Goal: Task Accomplishment & Management: Complete application form

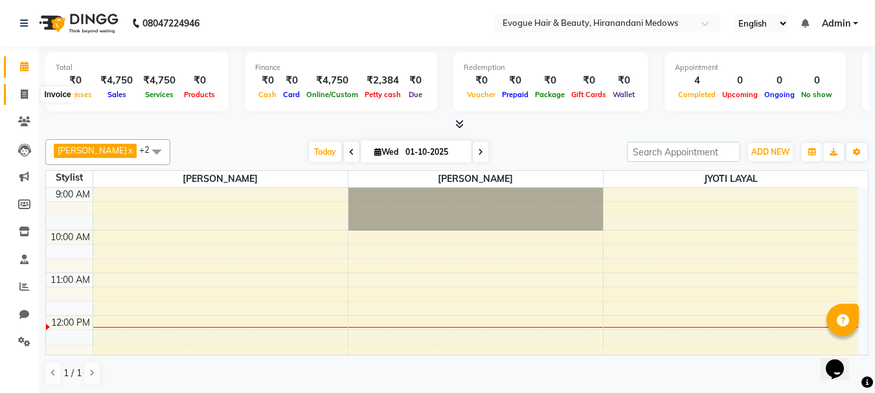
click at [21, 97] on icon at bounding box center [24, 94] width 7 height 10
select select "746"
select select "service"
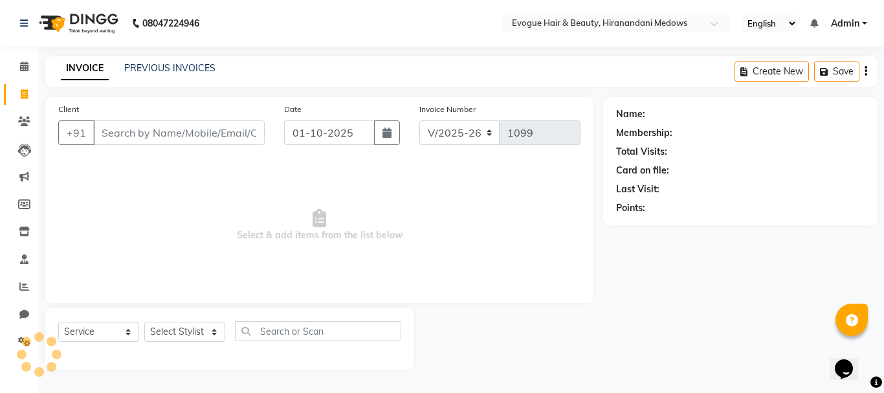
click at [148, 137] on input "Client" at bounding box center [179, 132] width 172 height 25
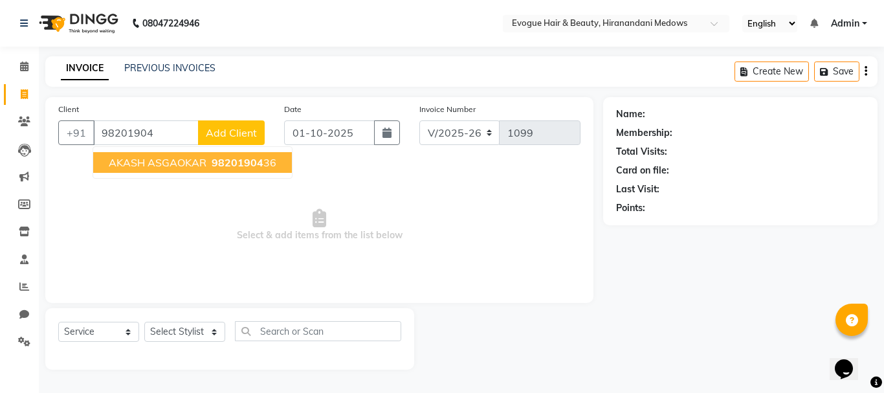
click at [154, 158] on span "AKASH ASGAOKAR" at bounding box center [158, 162] width 98 height 13
type input "9820190436"
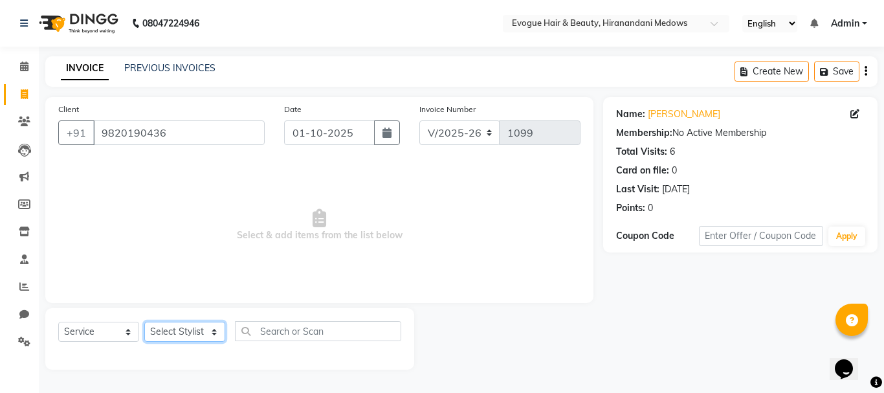
click at [168, 326] on select "Select Stylist [PERSON_NAME] [PERSON_NAME] Manager [PERSON_NAME]" at bounding box center [184, 332] width 81 height 20
select select "11857"
click at [144, 322] on select "Select Stylist [PERSON_NAME] [PERSON_NAME] Manager [PERSON_NAME]" at bounding box center [184, 332] width 81 height 20
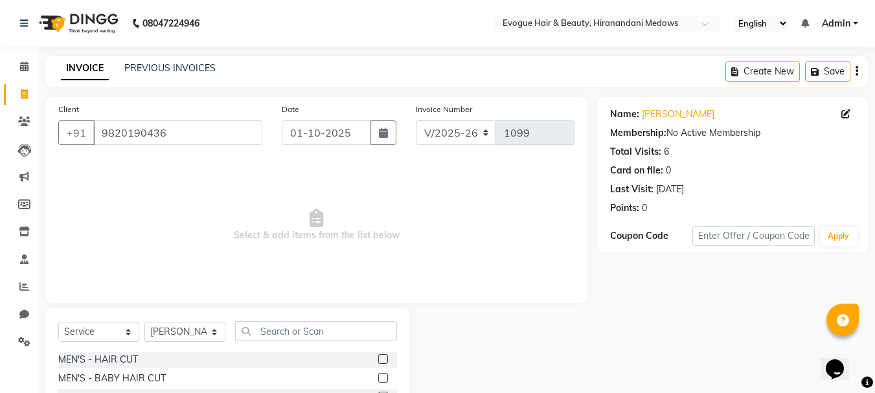
click at [378, 359] on label at bounding box center [383, 359] width 10 height 10
click at [378, 359] on input "checkbox" at bounding box center [382, 359] width 8 height 8
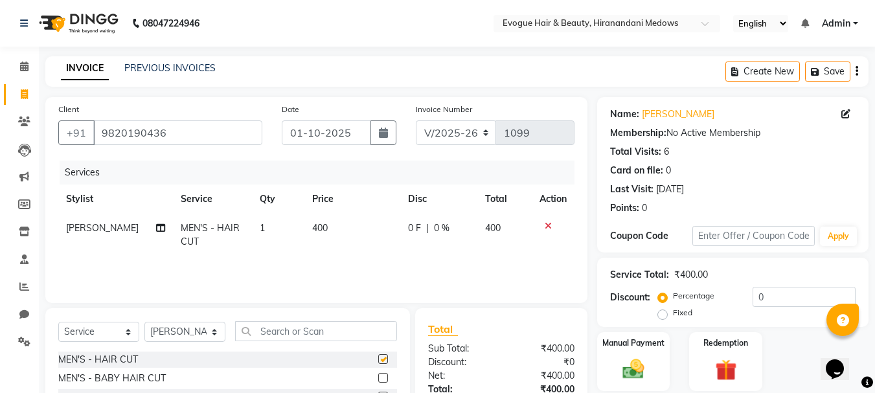
checkbox input "false"
click at [81, 227] on span "[PERSON_NAME]" at bounding box center [102, 228] width 73 height 12
select select "11857"
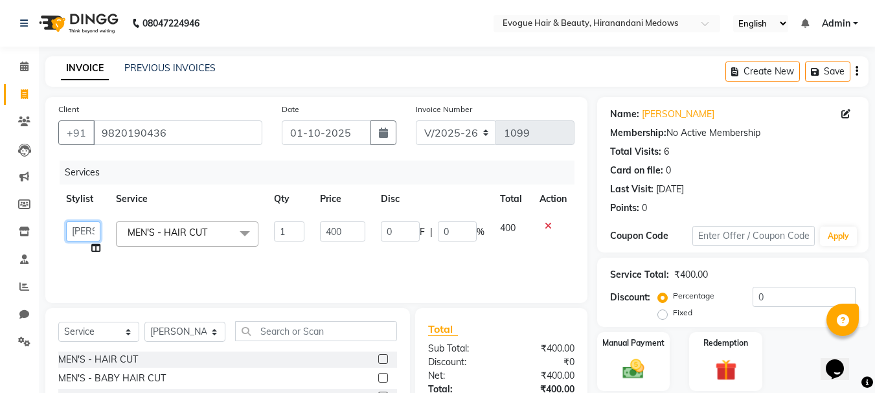
click at [89, 228] on select "BIKRANT SHARMA JYOTI LAYAL Manager NIKHIL KADAM" at bounding box center [83, 231] width 34 height 20
click at [154, 266] on div "Services Stylist Service Qty Price Disc Total Action BIKRANT SHARMA JYOTI LAYAL…" at bounding box center [316, 225] width 516 height 129
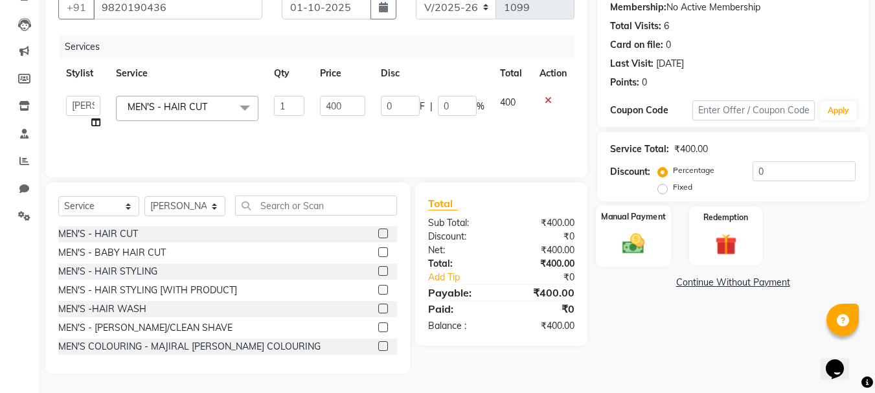
click at [615, 246] on img at bounding box center [633, 243] width 36 height 26
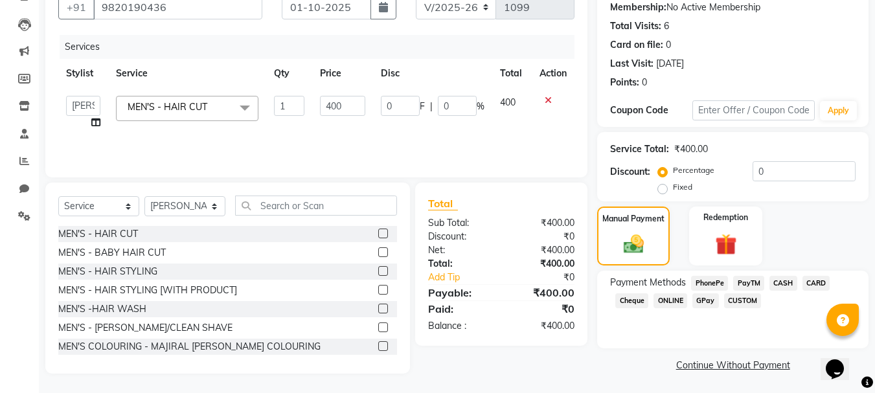
click at [783, 280] on span "CASH" at bounding box center [783, 283] width 28 height 15
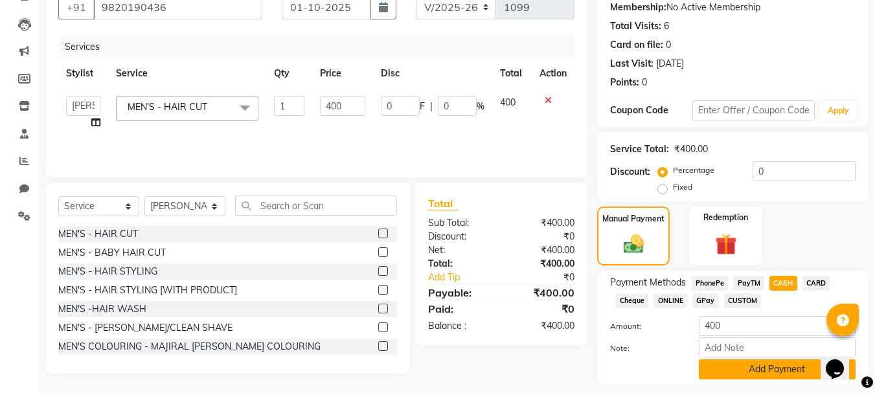
click at [761, 374] on button "Add Payment" at bounding box center [777, 369] width 157 height 20
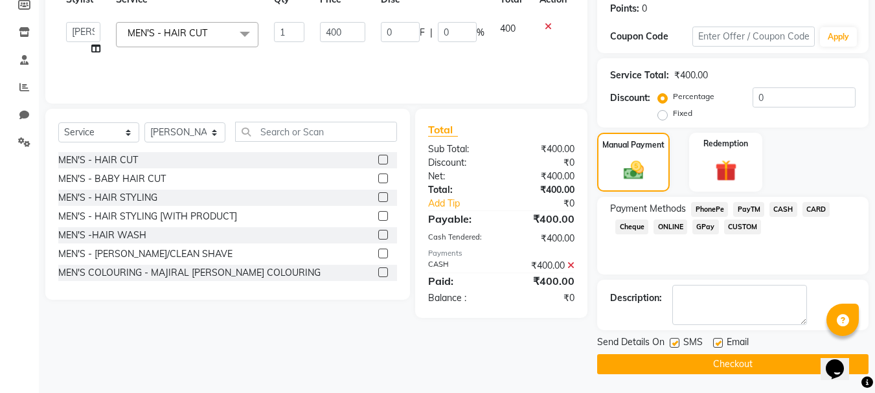
scroll to position [200, 0]
click at [743, 366] on button "Checkout" at bounding box center [732, 364] width 271 height 20
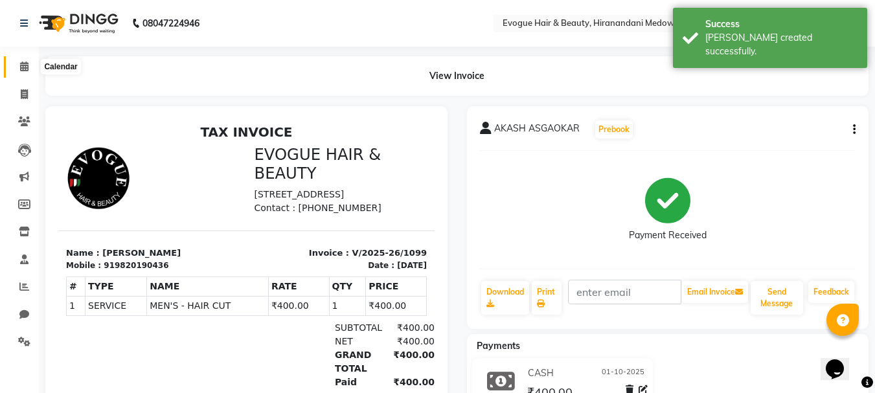
click at [25, 64] on icon at bounding box center [24, 67] width 8 height 10
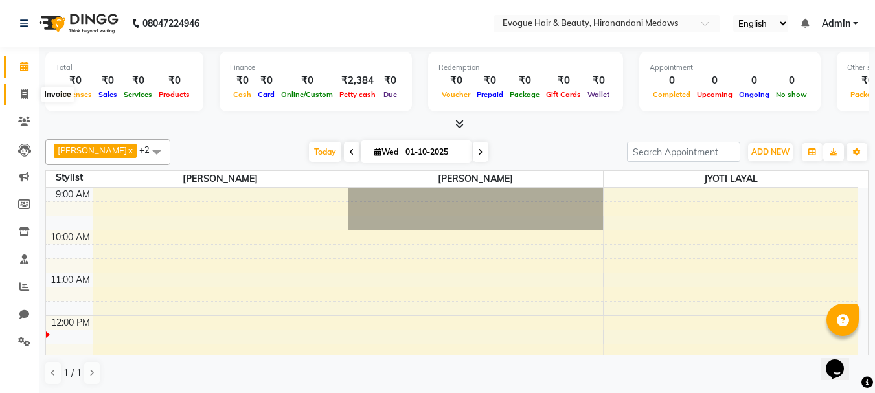
click at [21, 97] on icon at bounding box center [24, 94] width 7 height 10
select select "746"
select select "service"
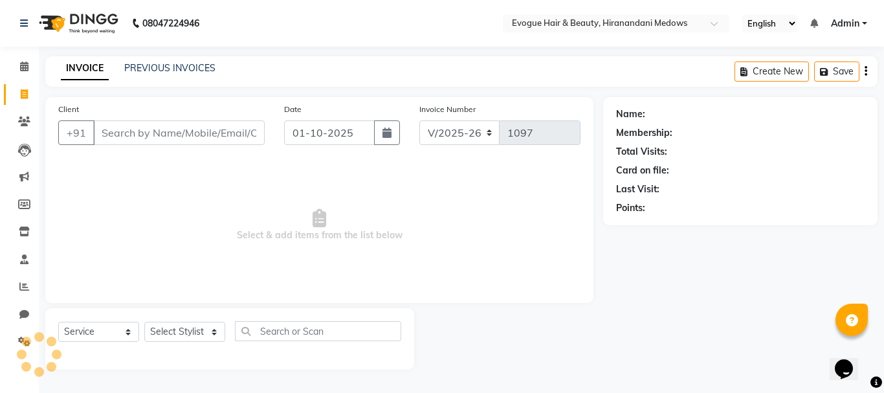
click at [133, 132] on input "Client" at bounding box center [179, 132] width 172 height 25
click at [170, 330] on select "Select Stylist [PERSON_NAME] [PERSON_NAME] Manager [PERSON_NAME]" at bounding box center [184, 332] width 81 height 20
select select "11857"
click at [144, 322] on select "Select Stylist [PERSON_NAME] [PERSON_NAME] Manager [PERSON_NAME]" at bounding box center [184, 332] width 81 height 20
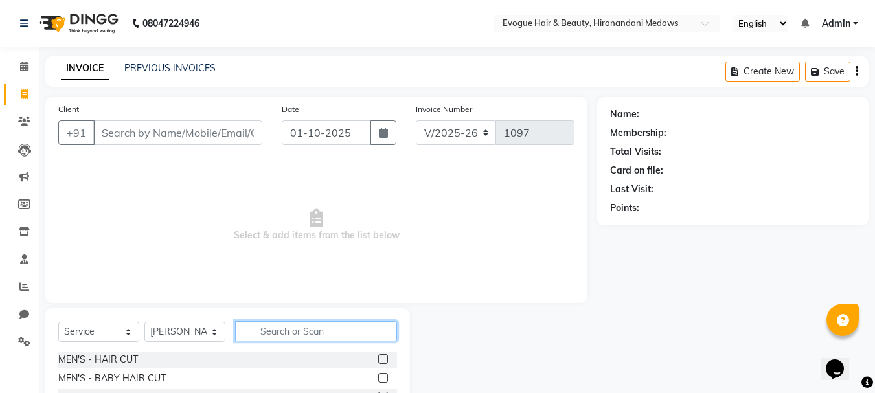
click at [295, 329] on input "text" at bounding box center [316, 331] width 162 height 20
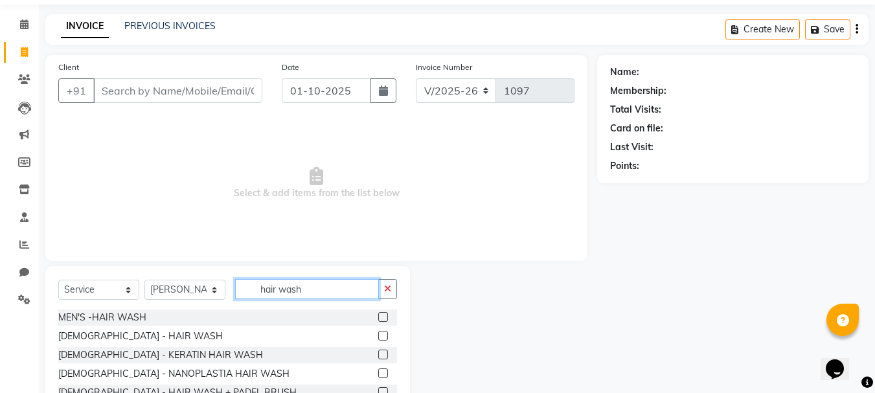
scroll to position [65, 0]
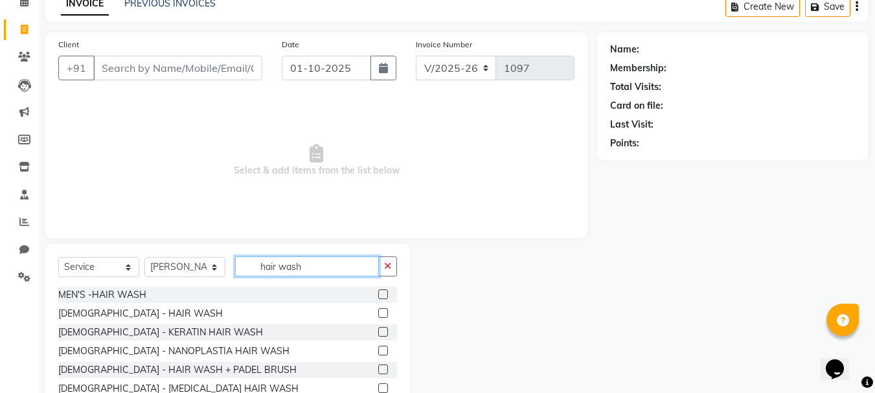
type input "hair wash"
click at [380, 311] on label at bounding box center [383, 313] width 10 height 10
click at [380, 311] on input "checkbox" at bounding box center [382, 313] width 8 height 8
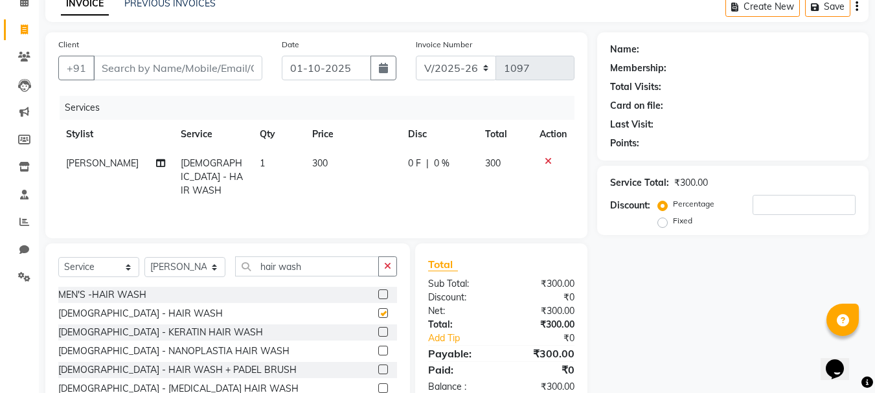
checkbox input "false"
click at [338, 265] on input "hair wash" at bounding box center [307, 266] width 144 height 20
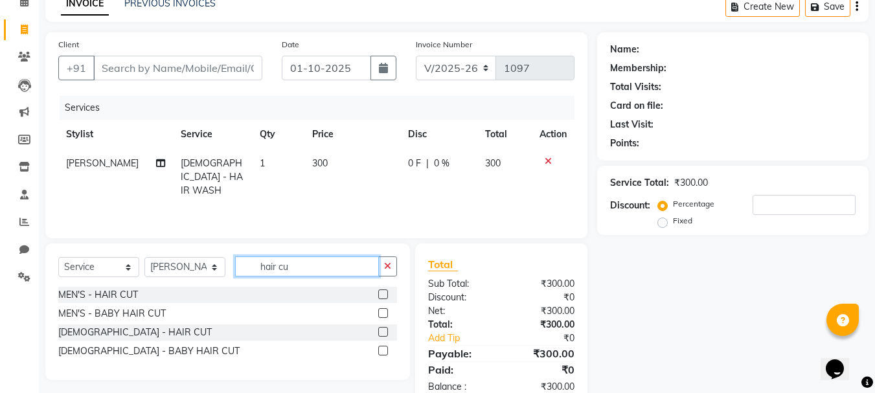
type input "hair cu"
click at [384, 335] on label at bounding box center [383, 332] width 10 height 10
click at [384, 335] on input "checkbox" at bounding box center [382, 332] width 8 height 8
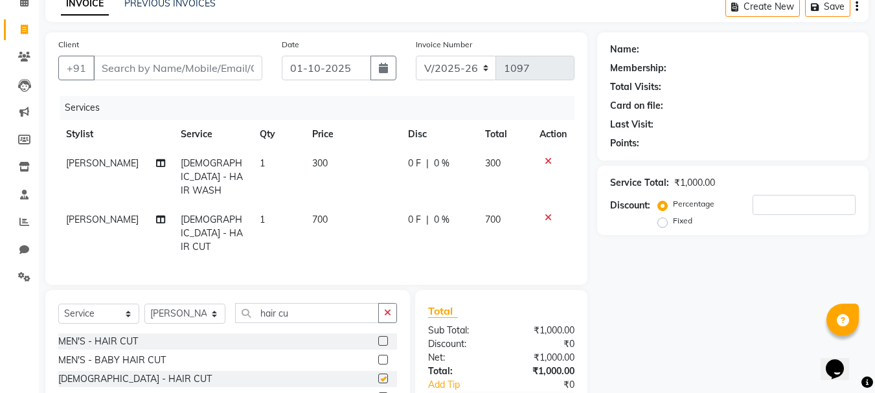
checkbox input "false"
click at [193, 304] on select "Select Stylist [PERSON_NAME] [PERSON_NAME] Manager [PERSON_NAME]" at bounding box center [184, 314] width 81 height 20
click at [324, 303] on input "hair cu" at bounding box center [307, 313] width 144 height 20
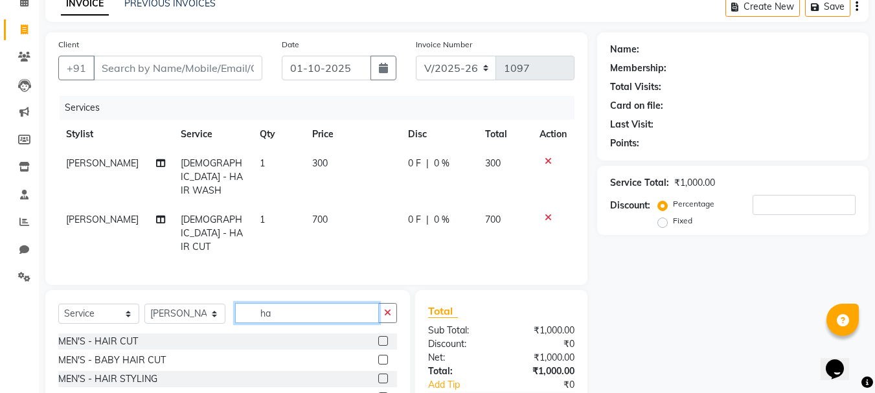
type input "h"
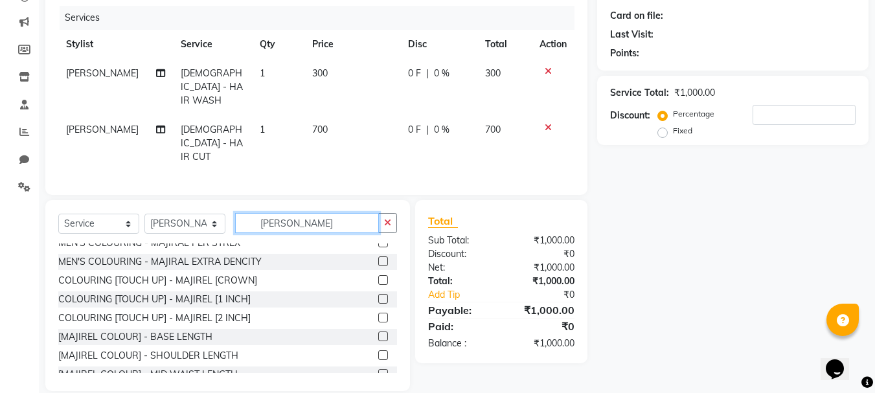
type input "[PERSON_NAME]"
click at [378, 313] on label at bounding box center [383, 318] width 10 height 10
click at [378, 314] on input "checkbox" at bounding box center [382, 318] width 8 height 8
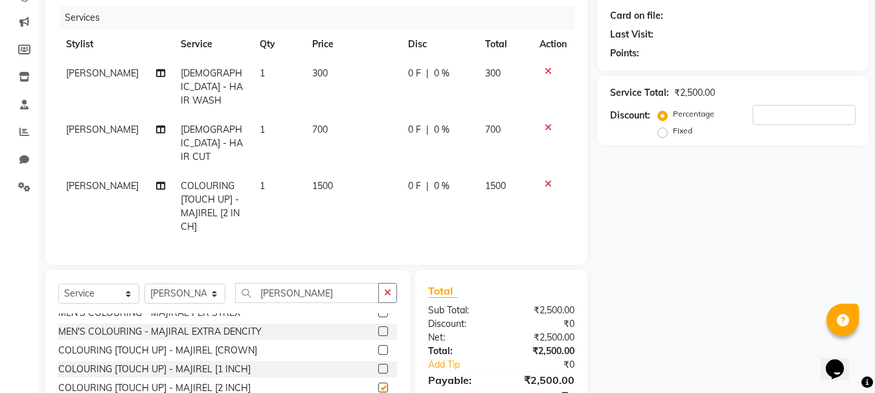
checkbox input "false"
click at [187, 284] on select "Select Stylist [PERSON_NAME] [PERSON_NAME] Manager [PERSON_NAME]" at bounding box center [184, 294] width 81 height 20
select select "70843"
click at [144, 284] on select "Select Stylist [PERSON_NAME] [PERSON_NAME] Manager [PERSON_NAME]" at bounding box center [184, 294] width 81 height 20
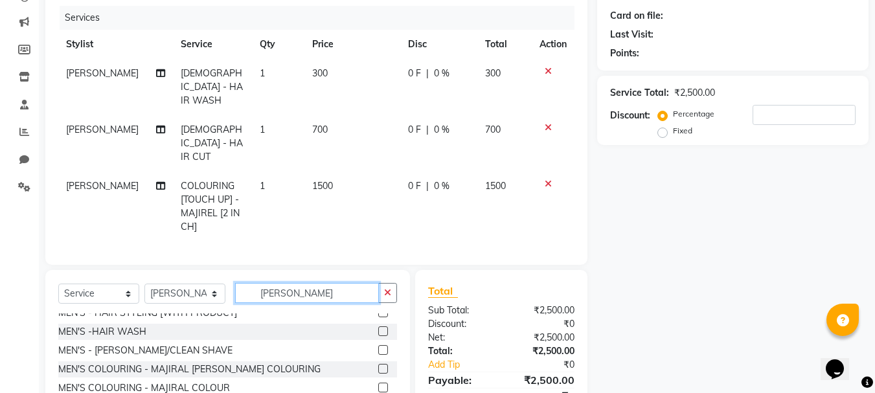
click at [306, 283] on input "[PERSON_NAME]" at bounding box center [307, 293] width 144 height 20
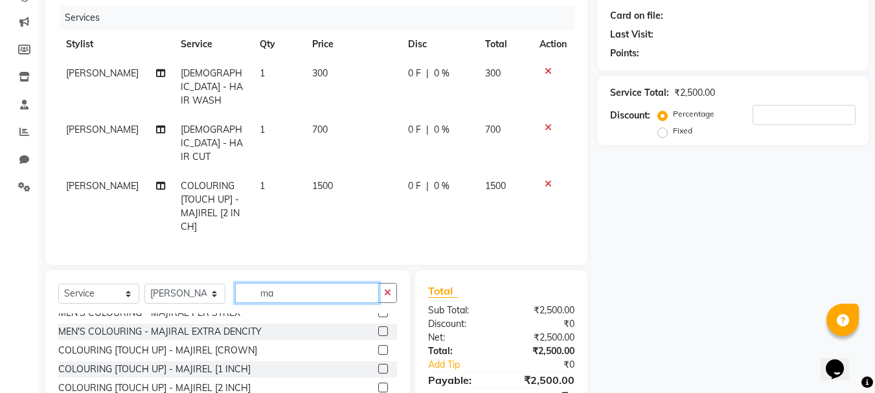
scroll to position [0, 0]
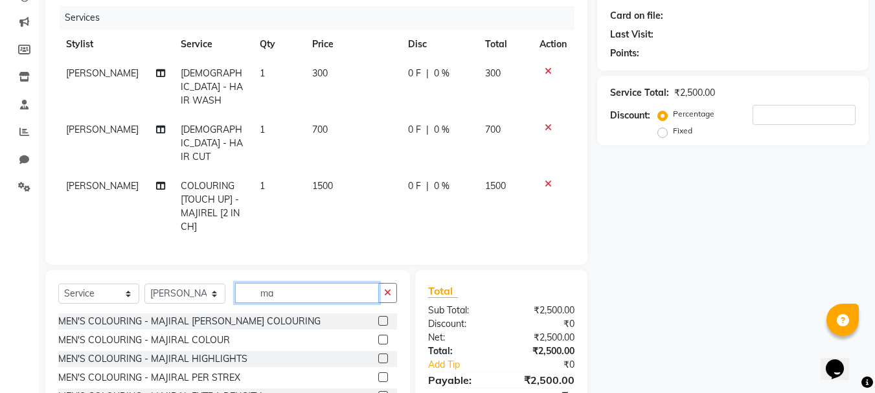
type input "m"
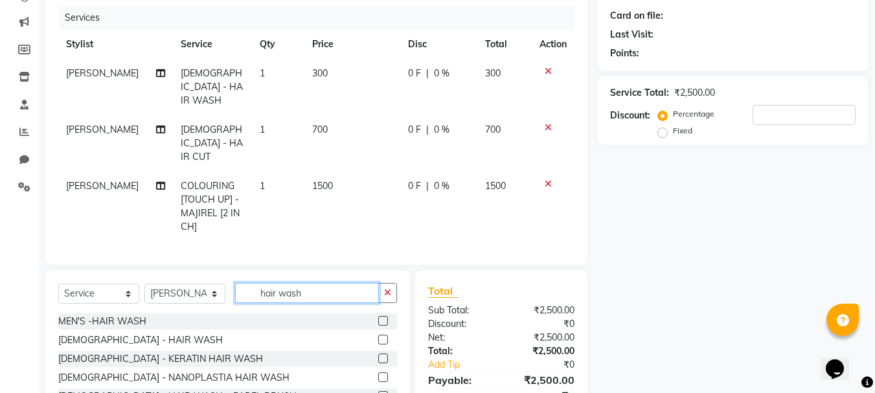
type input "hair wash"
click at [381, 335] on label at bounding box center [383, 340] width 10 height 10
click at [381, 336] on input "checkbox" at bounding box center [382, 340] width 8 height 8
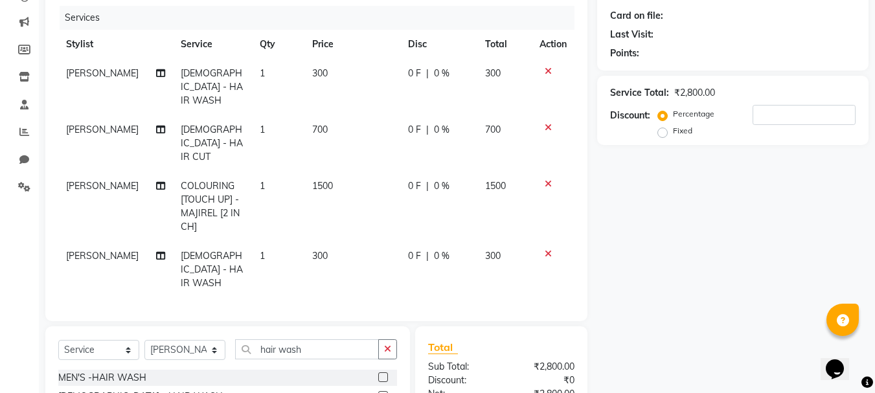
checkbox input "false"
click at [412, 179] on span "0 F" at bounding box center [414, 186] width 13 height 14
select select "11857"
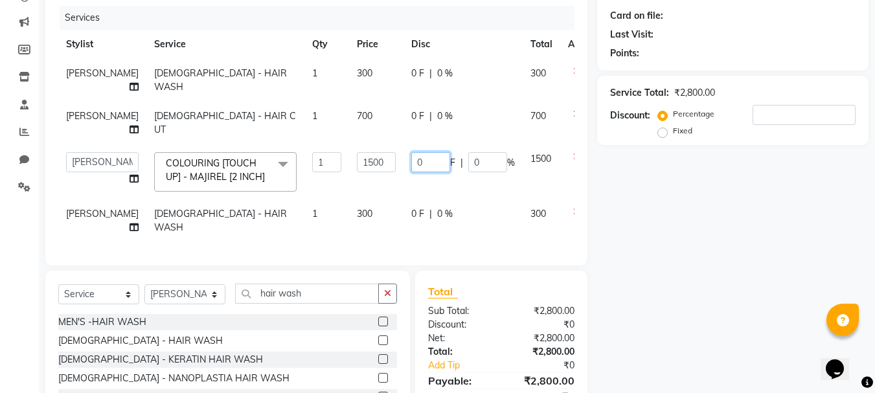
click at [416, 172] on input "0" at bounding box center [430, 162] width 39 height 20
type input "300"
click at [420, 219] on tbody "[PERSON_NAME] [DEMOGRAPHIC_DATA] - HAIR WASH 1 300 0 F | 0 % 300 [PERSON_NAME] …" at bounding box center [330, 150] width 544 height 183
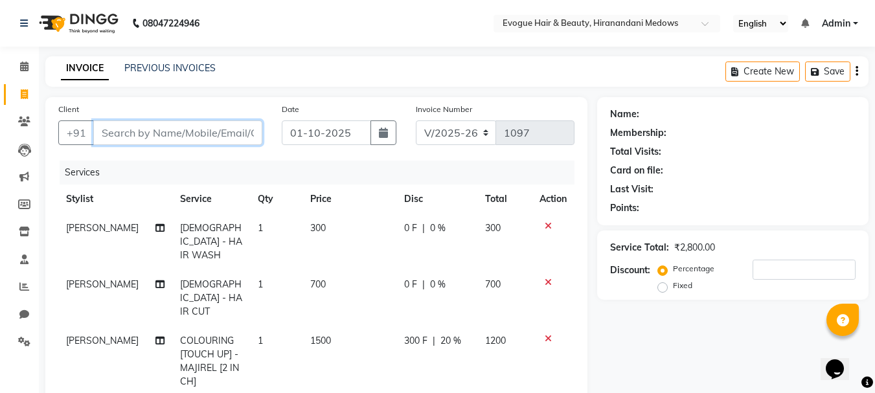
click at [150, 128] on input "Client" at bounding box center [177, 132] width 169 height 25
type input "9"
type input "0"
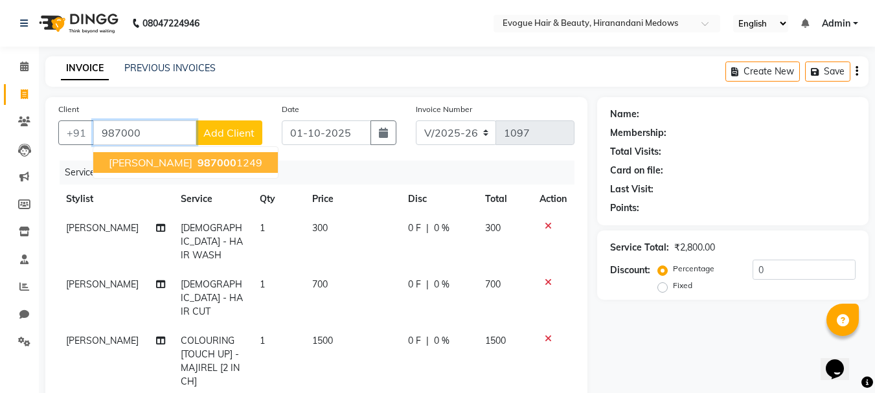
click at [133, 163] on span "[PERSON_NAME]" at bounding box center [151, 162] width 84 height 13
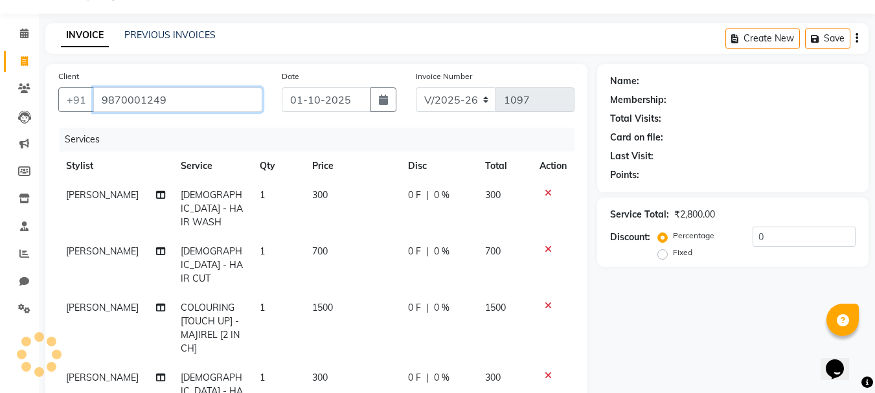
type input "9870001249"
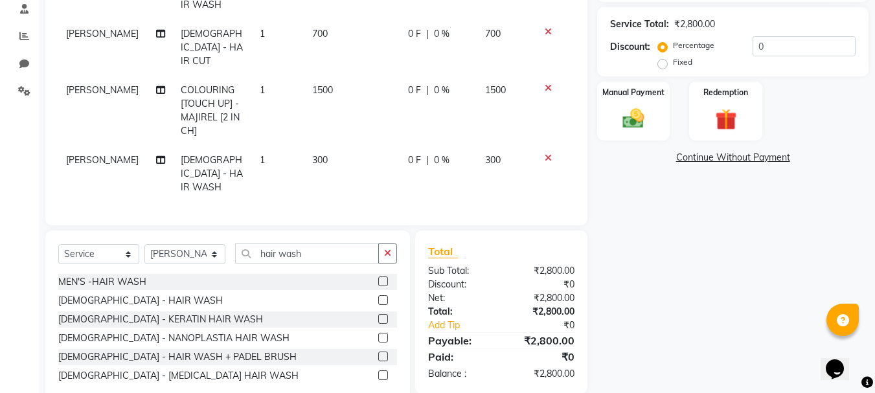
scroll to position [186, 0]
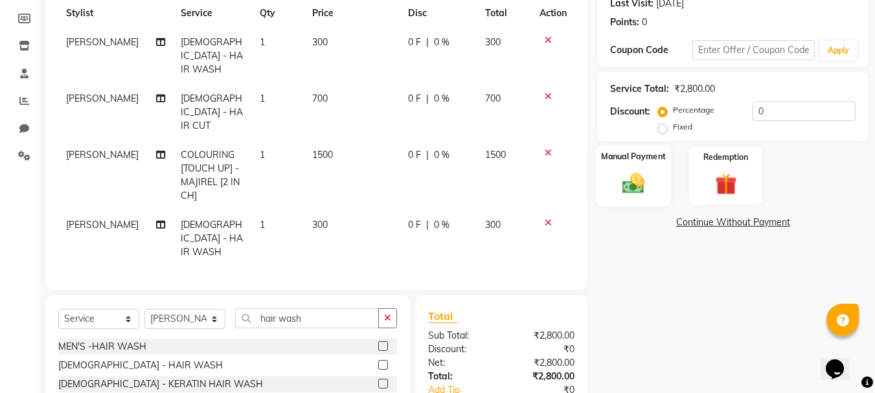
click at [622, 180] on img at bounding box center [633, 183] width 36 height 26
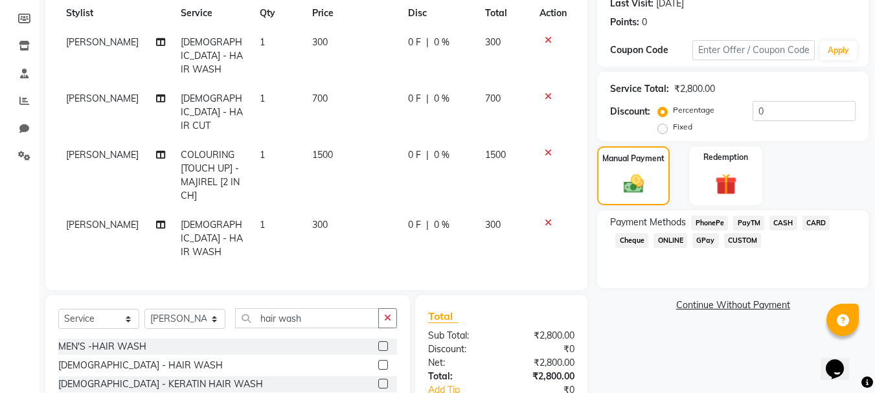
click at [673, 243] on span "ONLINE" at bounding box center [670, 240] width 34 height 15
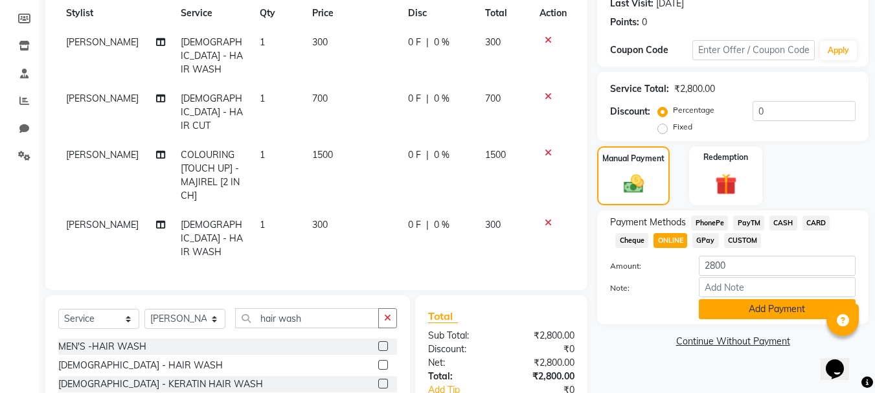
click at [730, 309] on button "Add Payment" at bounding box center [777, 309] width 157 height 20
click button "Checkout"
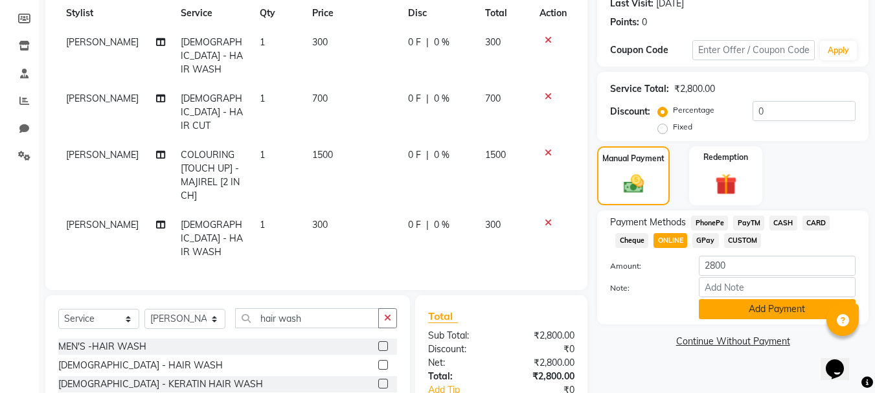
select select "service"
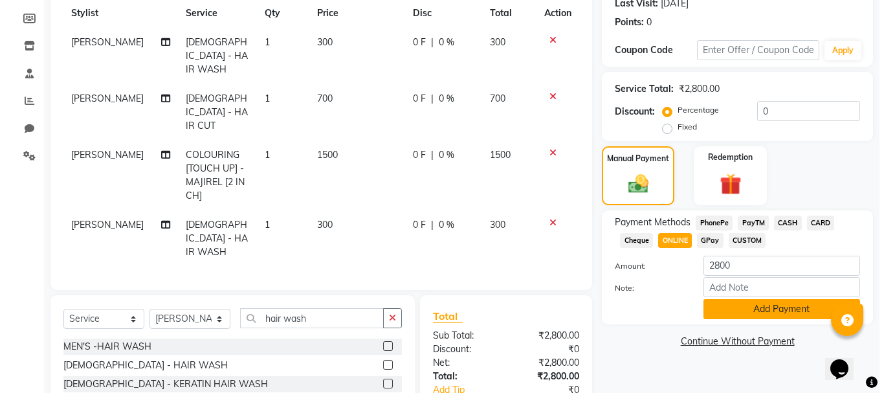
type input "1098"
select select "746"
click input "Client"
click span "[PERSON_NAME]"
type input "9870272728"
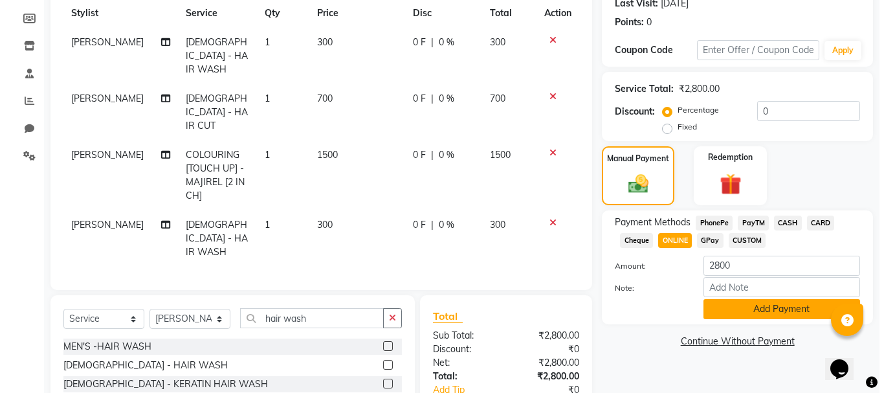
click select "Select Stylist [PERSON_NAME] [PERSON_NAME] Manager [PERSON_NAME]"
select select "11857"
click select "Select Stylist [PERSON_NAME] [PERSON_NAME] Manager [PERSON_NAME]"
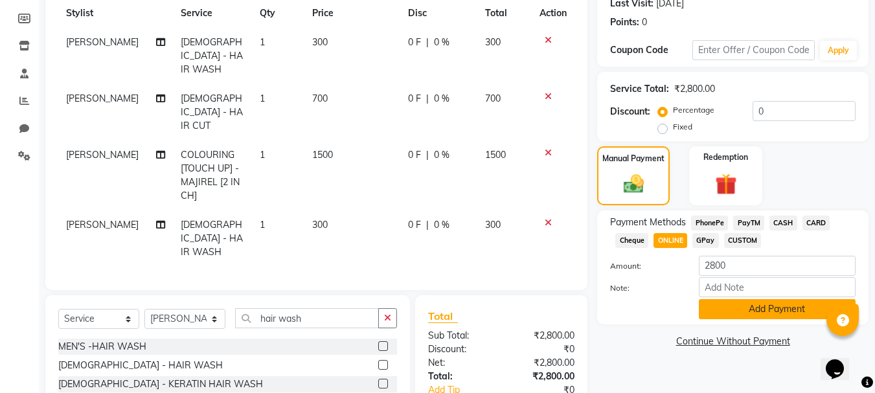
click label
click input "checkbox"
checkbox input "false"
click label
click input "checkbox"
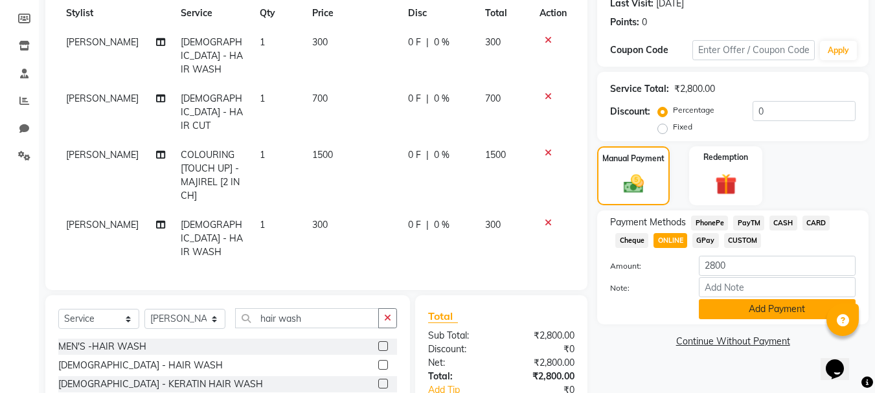
checkbox input "false"
click at [210, 309] on select "Select Stylist [PERSON_NAME] [PERSON_NAME] Manager [PERSON_NAME]" at bounding box center [184, 319] width 81 height 20
select select "70843"
click at [144, 309] on select "Select Stylist [PERSON_NAME] [PERSON_NAME] Manager [PERSON_NAME]" at bounding box center [184, 319] width 81 height 20
click label
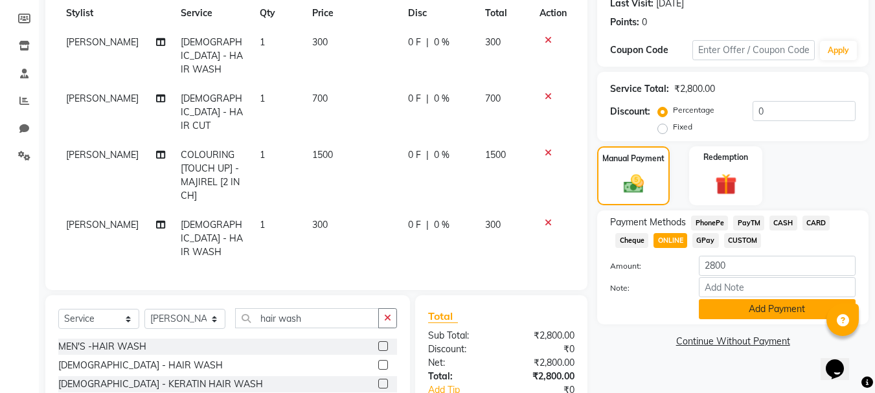
click at [378, 342] on input "checkbox" at bounding box center [382, 346] width 8 height 8
checkbox input "false"
click at [179, 309] on select "Select Stylist [PERSON_NAME] [PERSON_NAME] Manager [PERSON_NAME]" at bounding box center [184, 319] width 81 height 20
select select "11857"
click at [144, 309] on select "Select Stylist [PERSON_NAME] [PERSON_NAME] Manager [PERSON_NAME]" at bounding box center [184, 319] width 81 height 20
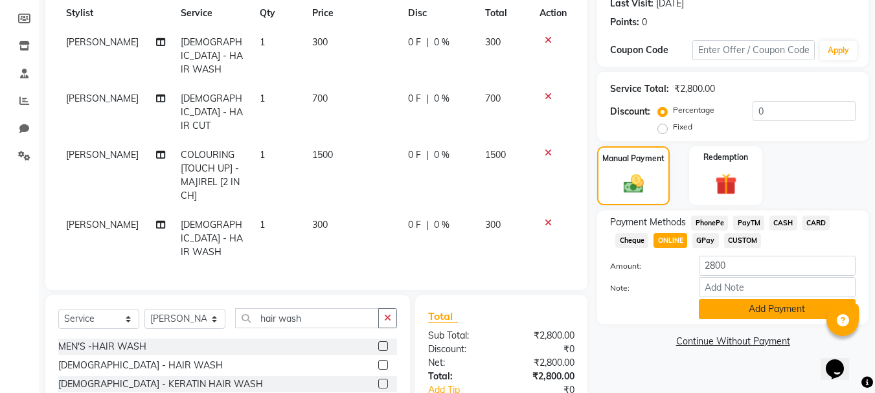
click at [262, 308] on input "text" at bounding box center [307, 318] width 144 height 20
type input "inoa"
click label
click input "checkbox"
checkbox input "false"
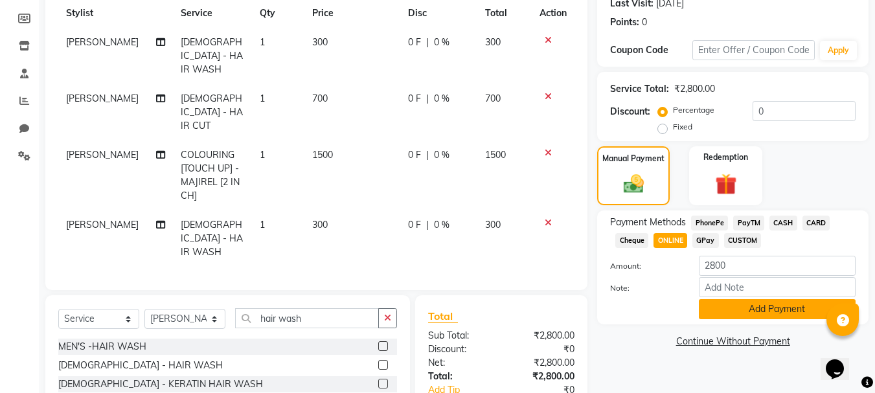
scroll to position [233, 0]
click at [193, 309] on select "Select Stylist [PERSON_NAME] [PERSON_NAME] Manager [PERSON_NAME]" at bounding box center [184, 319] width 81 height 20
select select "70843"
click at [144, 309] on select "Select Stylist [PERSON_NAME] [PERSON_NAME] Manager [PERSON_NAME]" at bounding box center [184, 319] width 81 height 20
click at [300, 308] on input "inoa" at bounding box center [307, 318] width 144 height 20
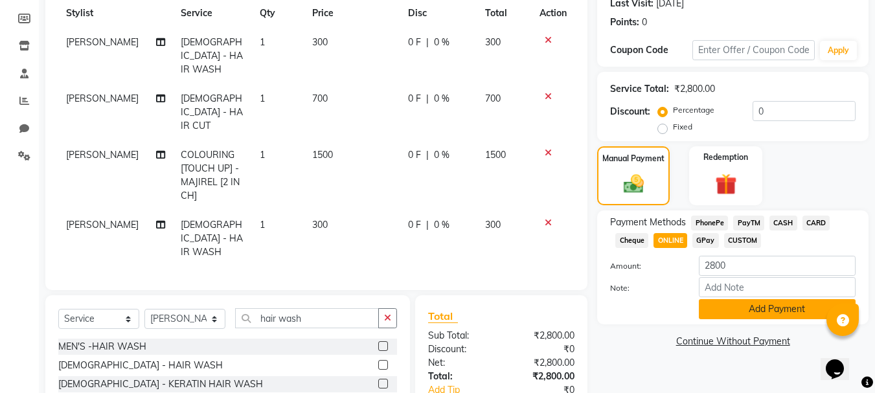
type input "i"
type input "face"
click label
click input "checkbox"
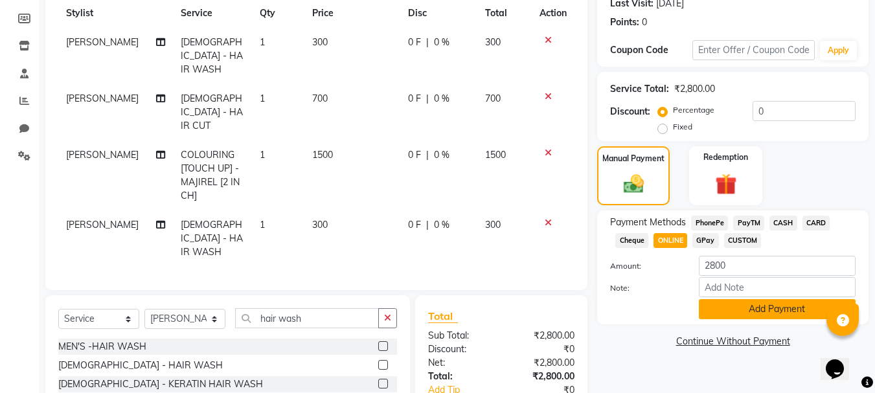
checkbox input "false"
click td "0 F | 0 %"
click input "0"
type input "300"
click at [404, 153] on tbody "[PERSON_NAME] MEN'S - HAIR CUT 1 400 0 F | 0 % 400 [PERSON_NAME] MEN'S - [PERSO…" at bounding box center [316, 147] width 516 height 239
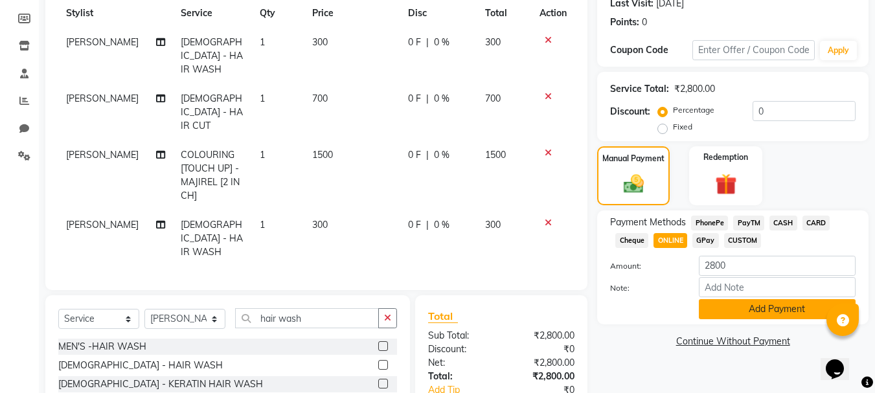
scroll to position [300, 0]
click at [634, 172] on img at bounding box center [633, 183] width 33 height 23
click at [676, 233] on span "ONLINE" at bounding box center [670, 240] width 34 height 15
click at [711, 299] on button "Add Payment" at bounding box center [777, 309] width 157 height 20
click button "Checkout"
